Goal: Task Accomplishment & Management: Manage account settings

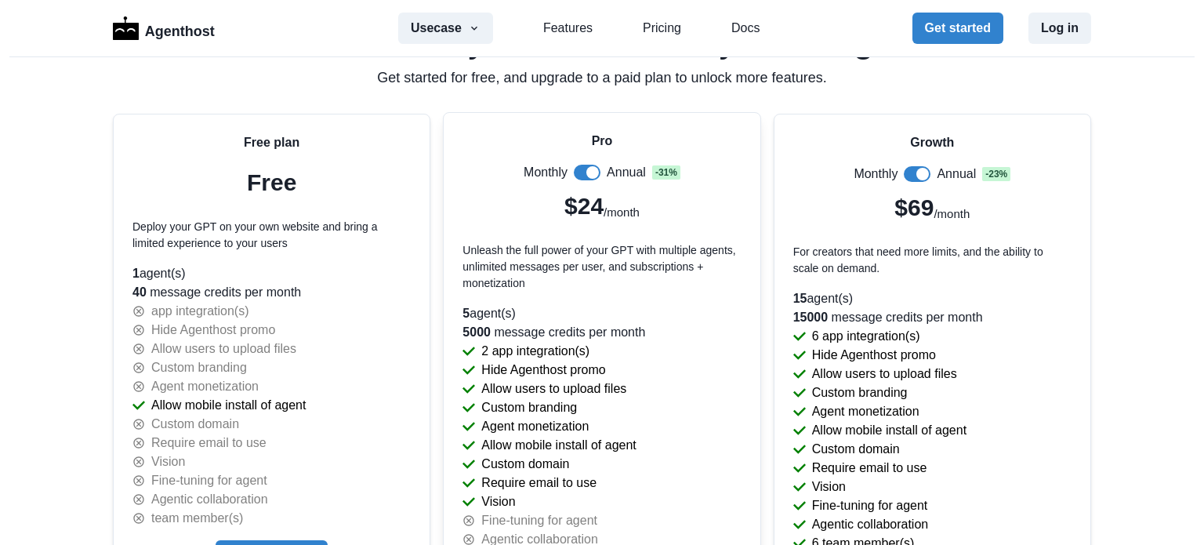
scroll to position [3347, 0]
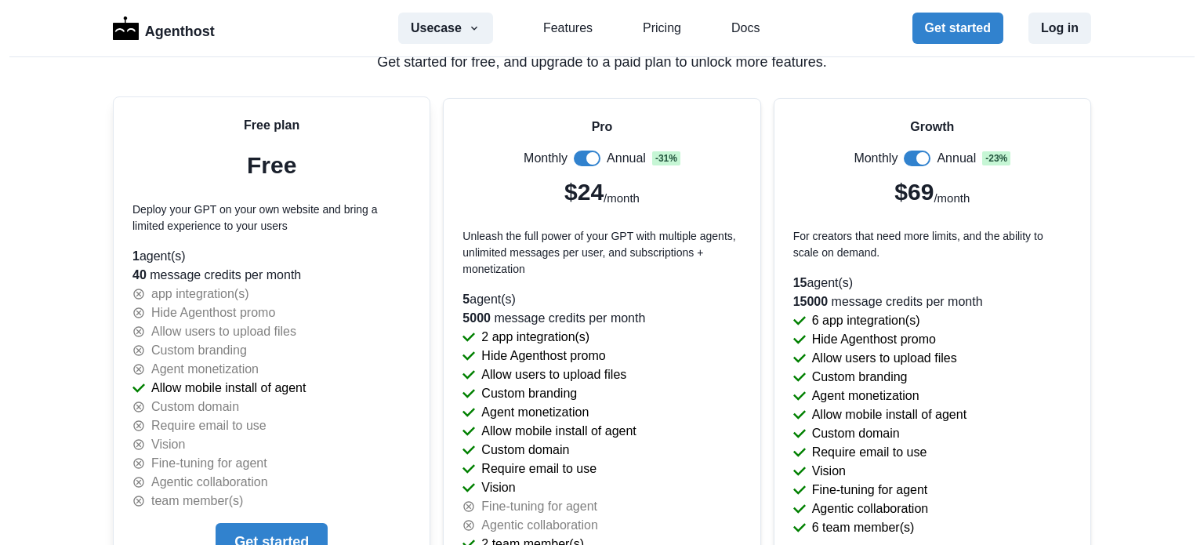
drag, startPoint x: 466, startPoint y: 394, endPoint x: 362, endPoint y: 409, distance: 104.5
click at [362, 409] on div "Custom domain" at bounding box center [271, 406] width 278 height 19
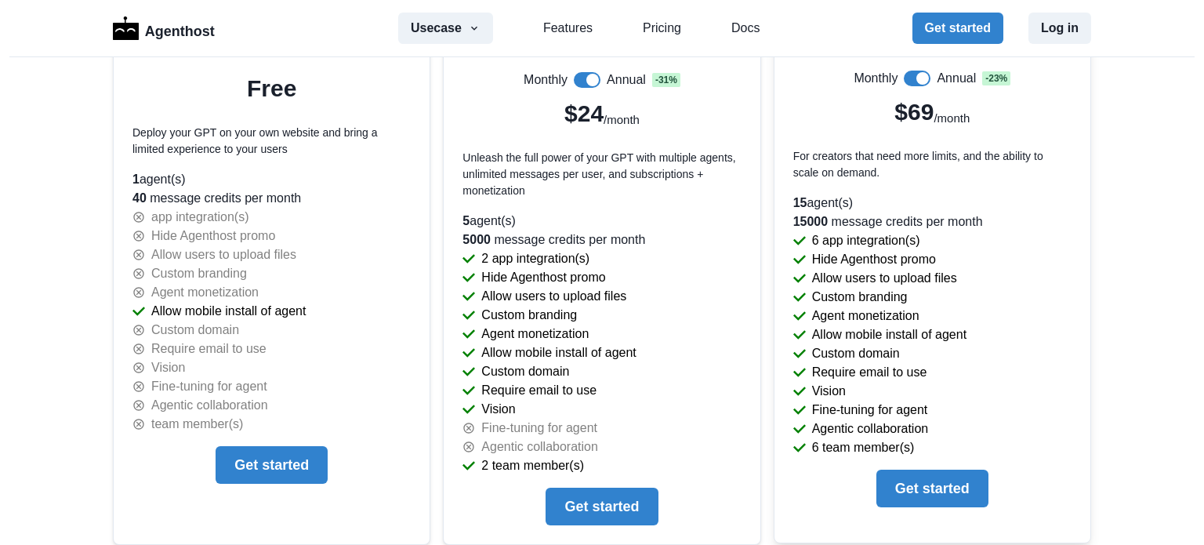
click at [906, 71] on span at bounding box center [917, 79] width 27 height 16
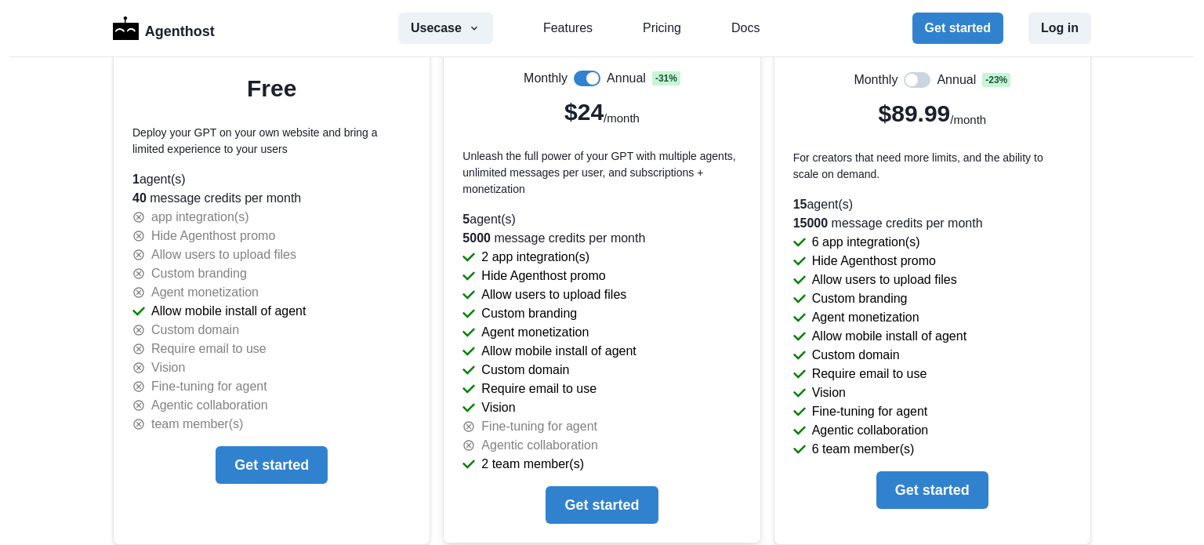
click at [586, 72] on span at bounding box center [592, 78] width 13 height 13
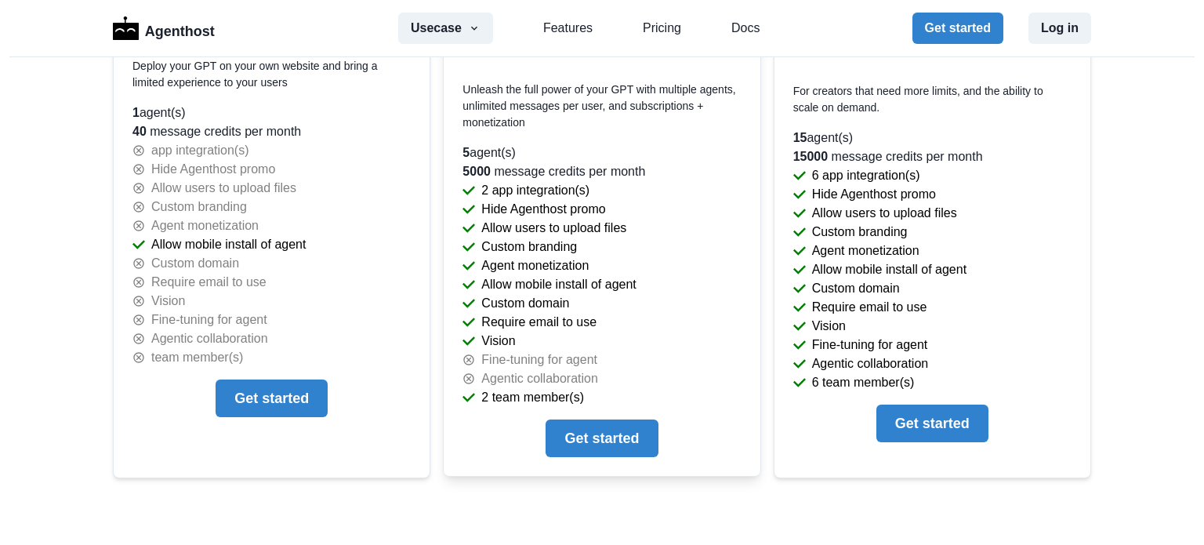
scroll to position [3504, 0]
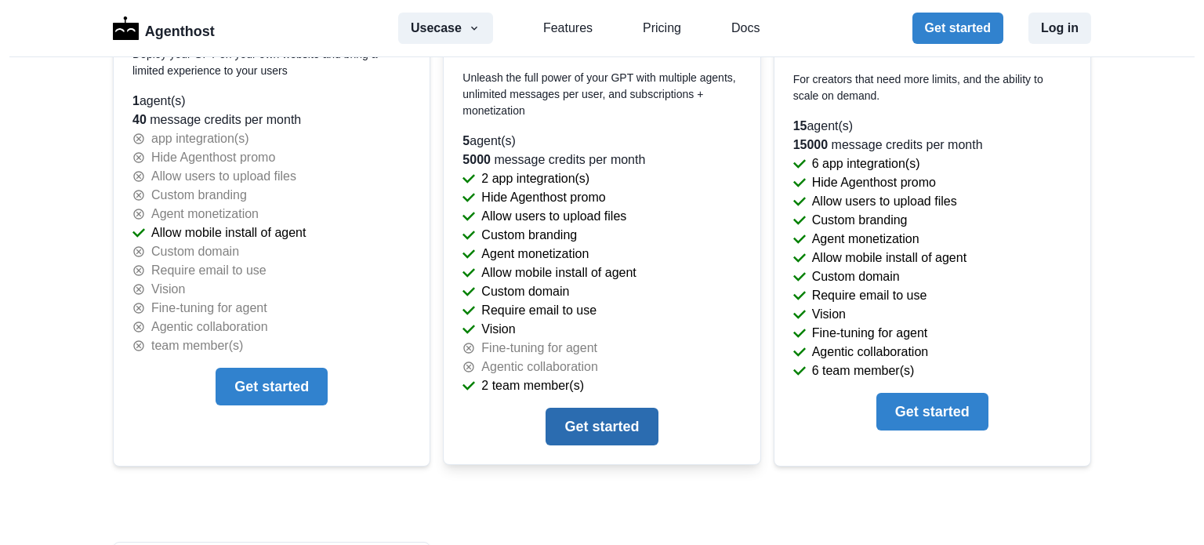
click at [596, 422] on button "Get started" at bounding box center [602, 427] width 112 height 38
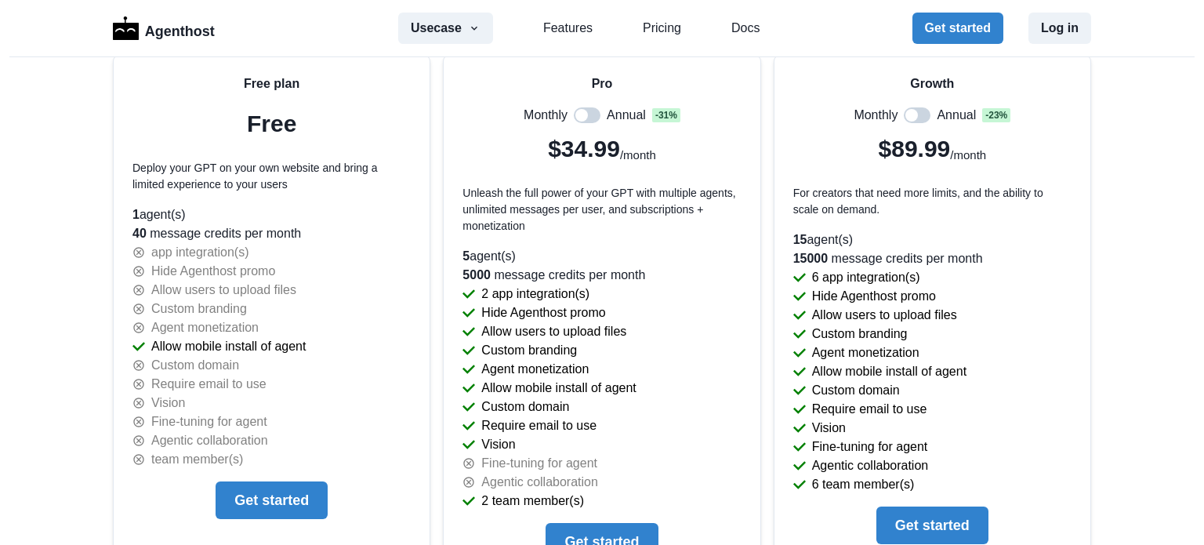
scroll to position [3425, 0]
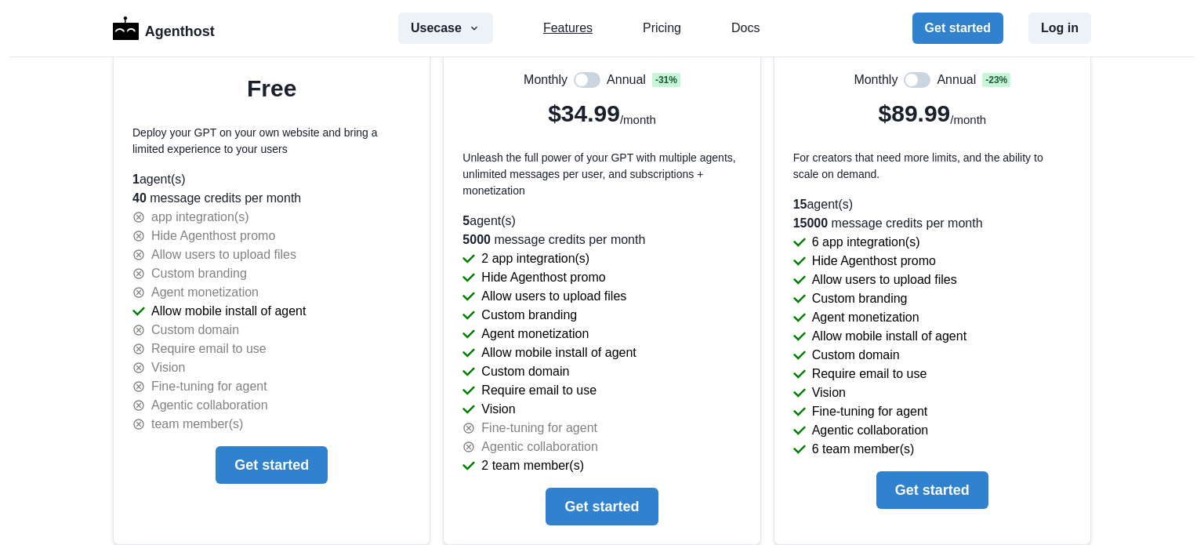
click at [545, 31] on link "Features" at bounding box center [567, 28] width 49 height 19
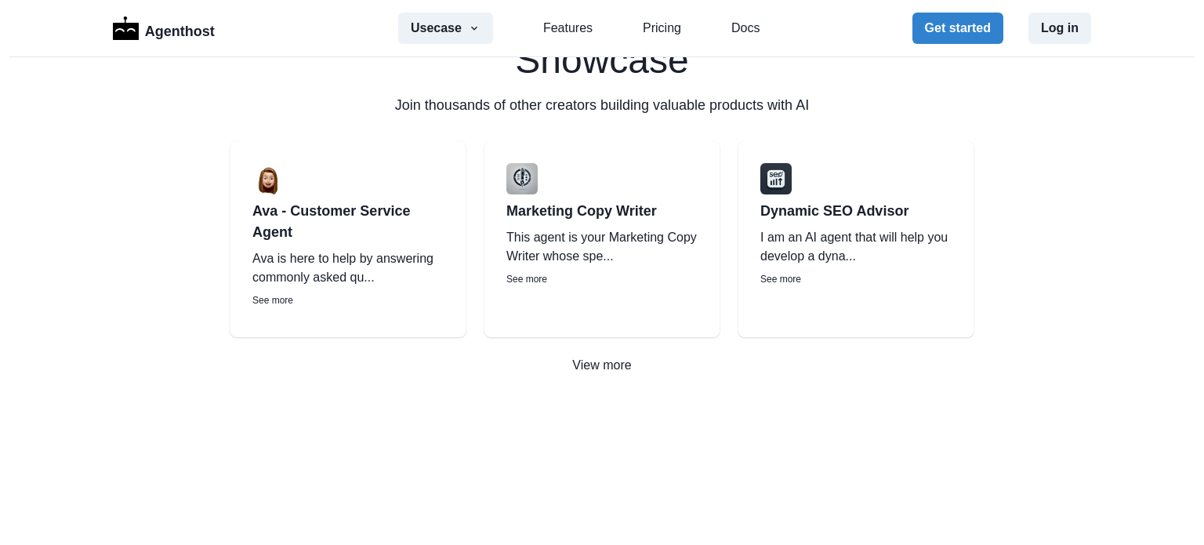
scroll to position [2361, 0]
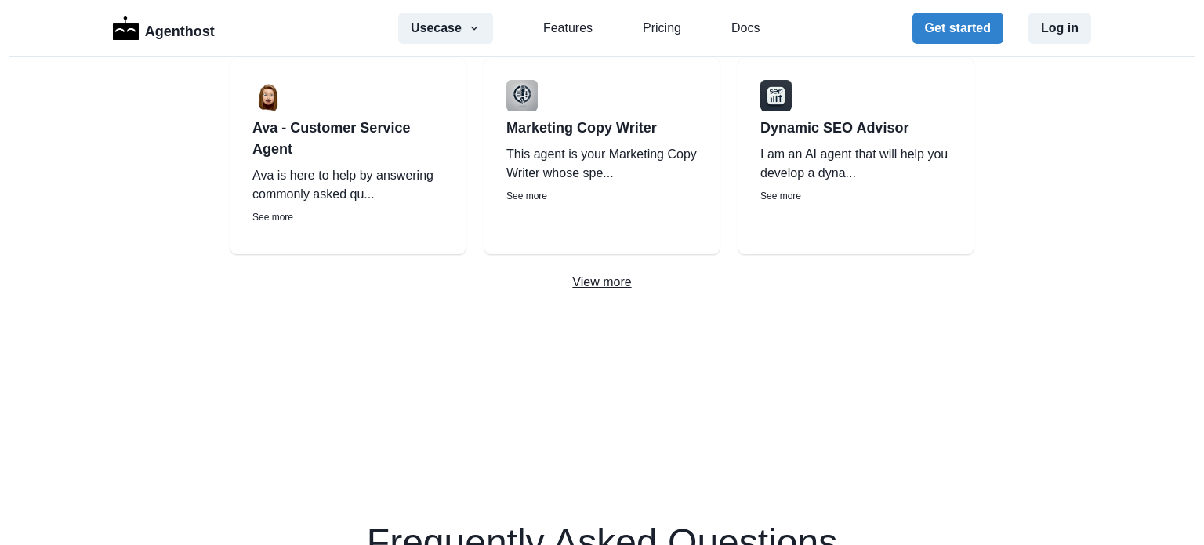
click at [616, 280] on p "View more" at bounding box center [602, 282] width 1204 height 19
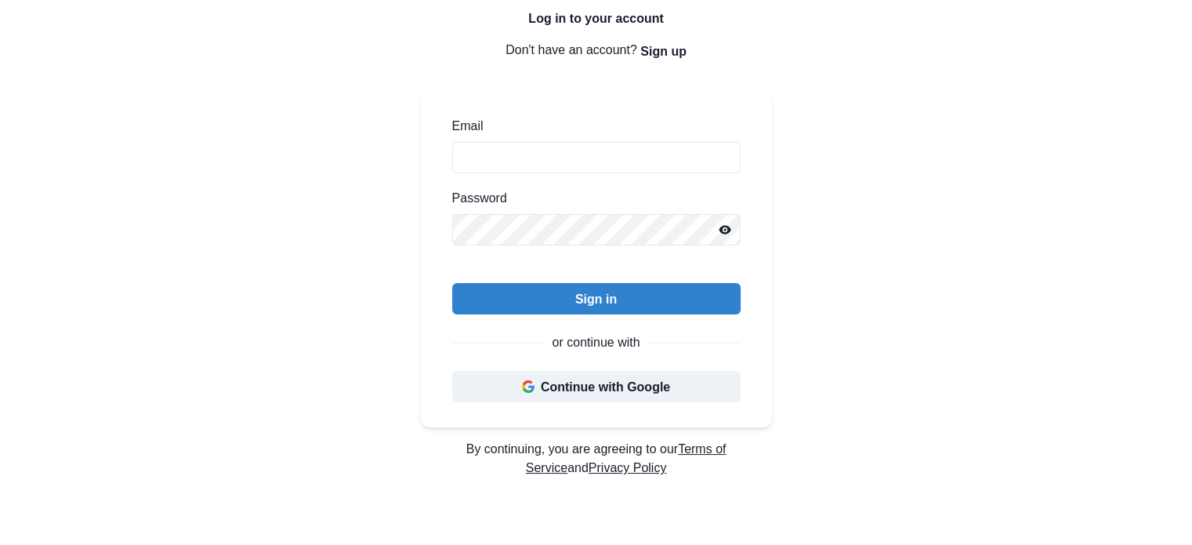
scroll to position [157, 0]
